Goal: Transaction & Acquisition: Purchase product/service

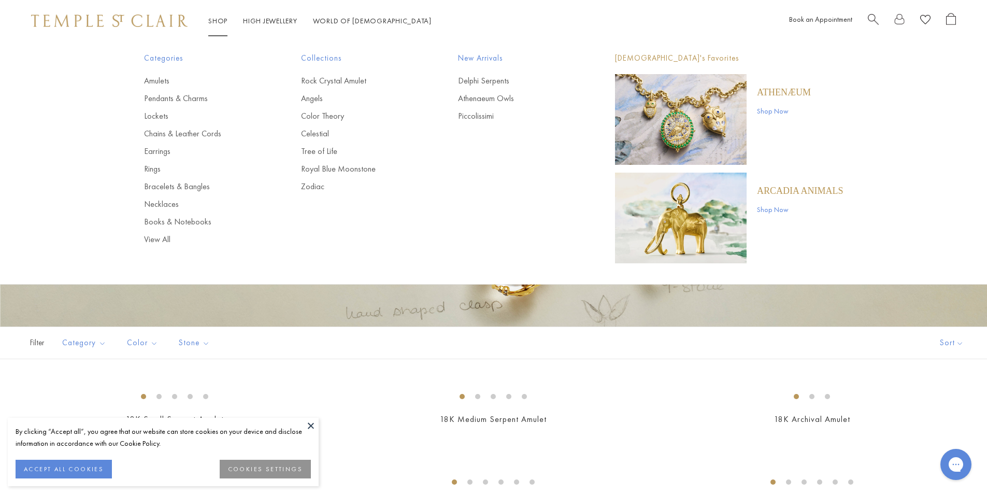
click at [222, 21] on link "Shop Shop" at bounding box center [217, 20] width 19 height 9
click at [178, 98] on link "Pendants & Charms" at bounding box center [202, 98] width 116 height 11
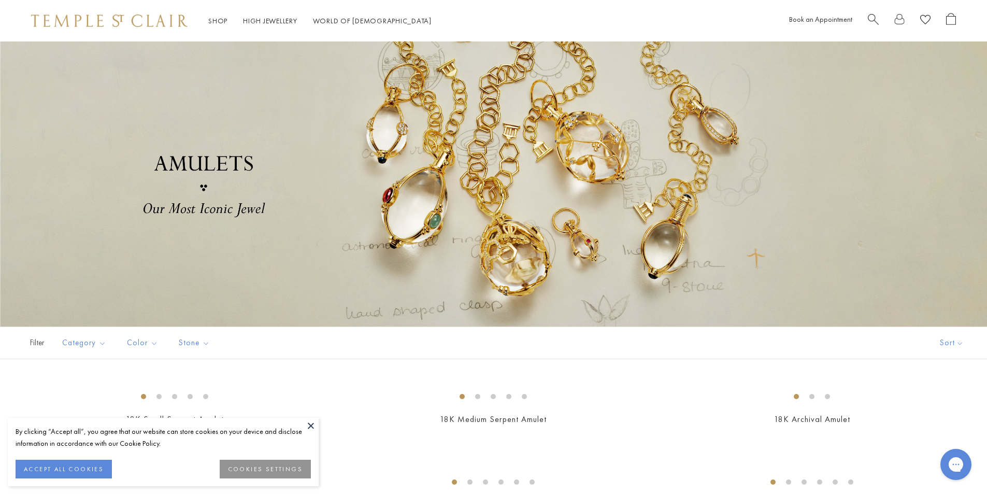
click at [300, 429] on div "By clicking “Accept all”, you agree that our website can store cookies on your …" at bounding box center [163, 437] width 295 height 24
click at [308, 428] on button at bounding box center [311, 426] width 16 height 16
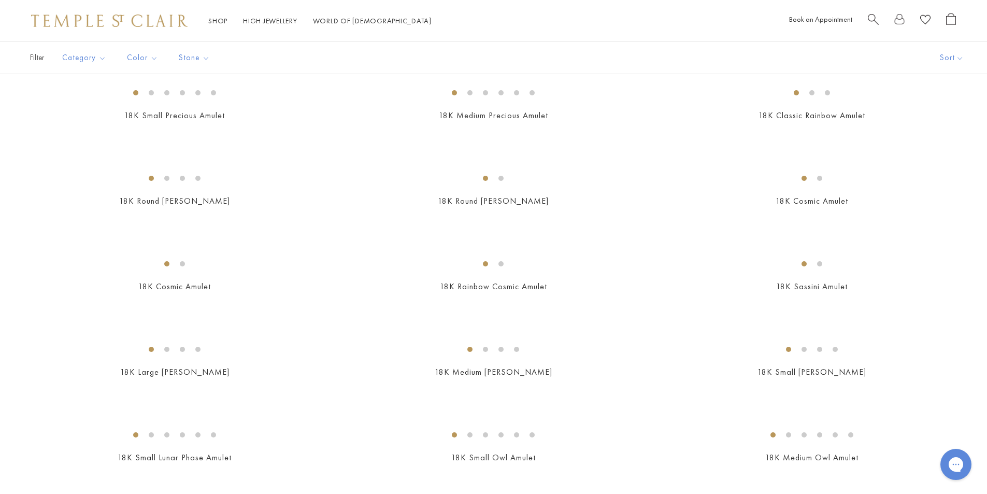
scroll to position [1451, 0]
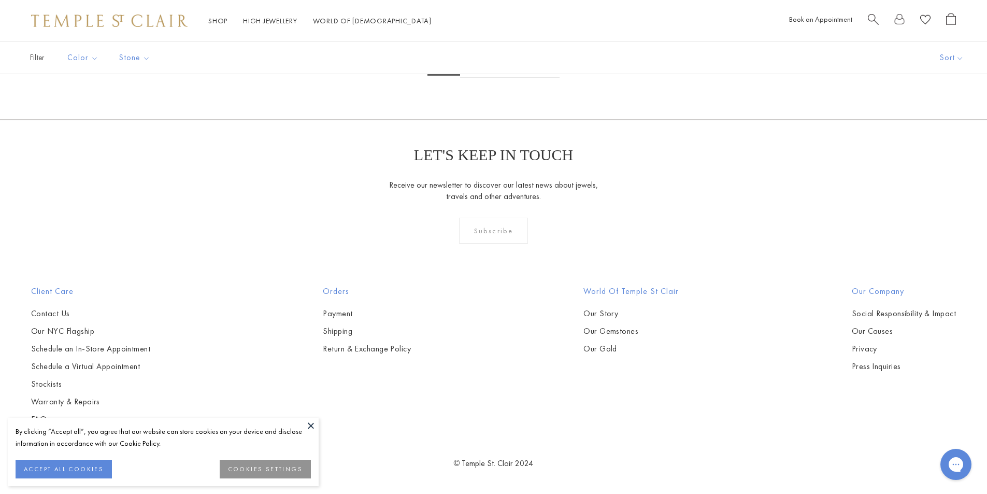
scroll to position [5960, 0]
click at [0, 0] on img at bounding box center [0, 0] width 0 height 0
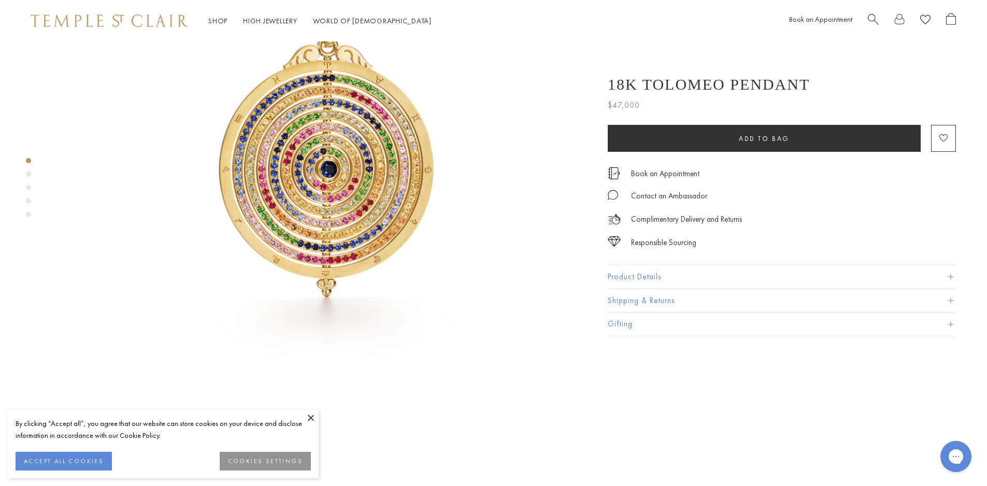
scroll to position [104, 0]
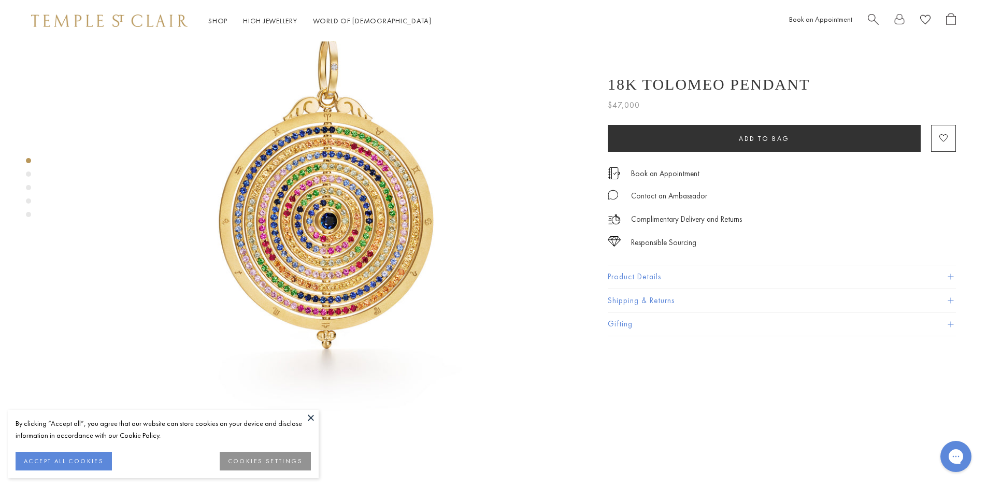
click at [318, 419] on button at bounding box center [311, 418] width 16 height 16
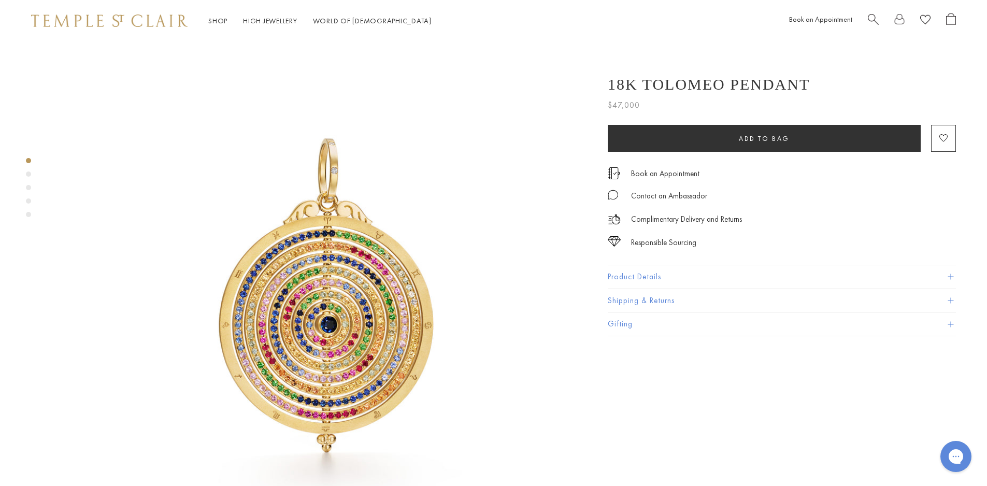
scroll to position [52, 0]
